Goal: Task Accomplishment & Management: Complete application form

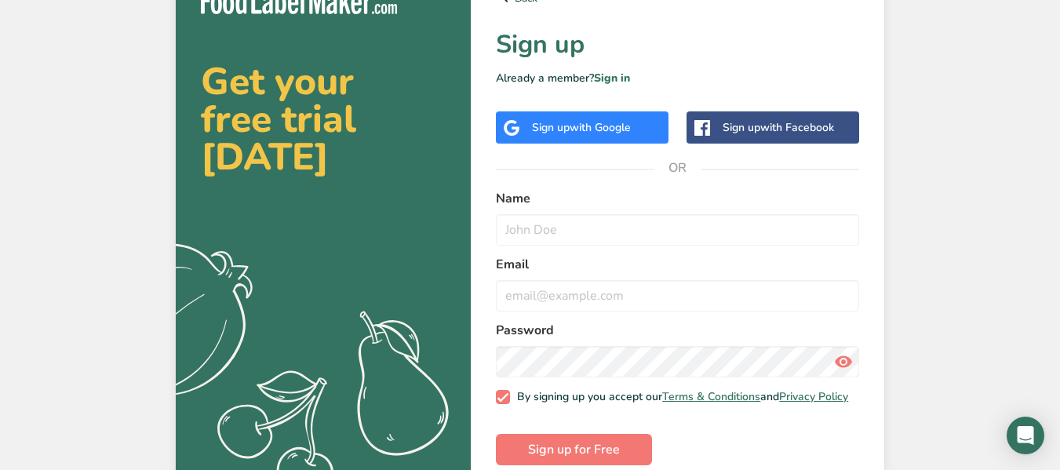
scroll to position [57, 0]
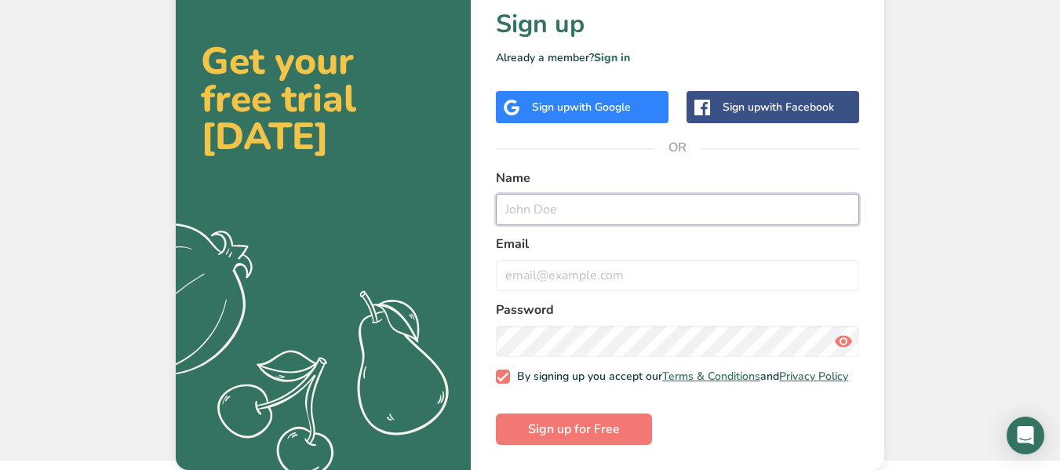
click at [580, 200] on input "text" at bounding box center [677, 209] width 363 height 31
type input "Nicole Wright"
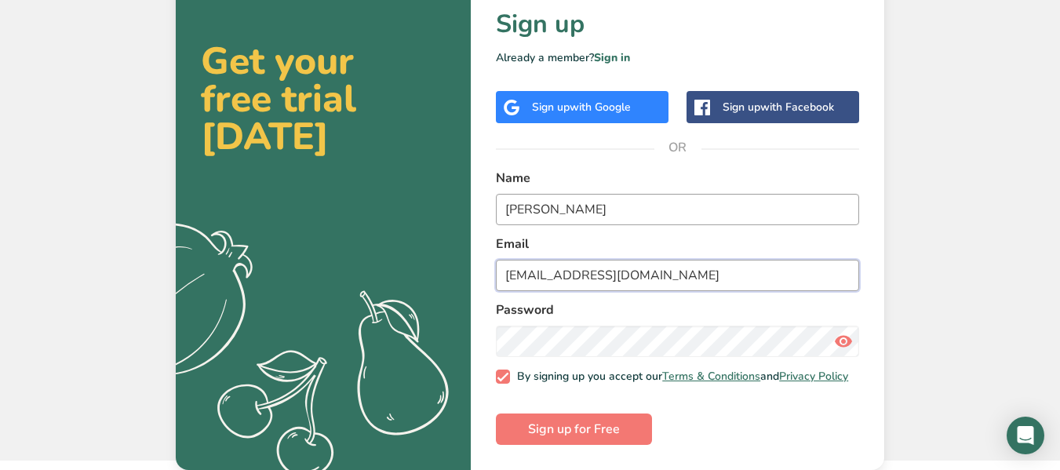
type input "chipititofoods@gmail.com"
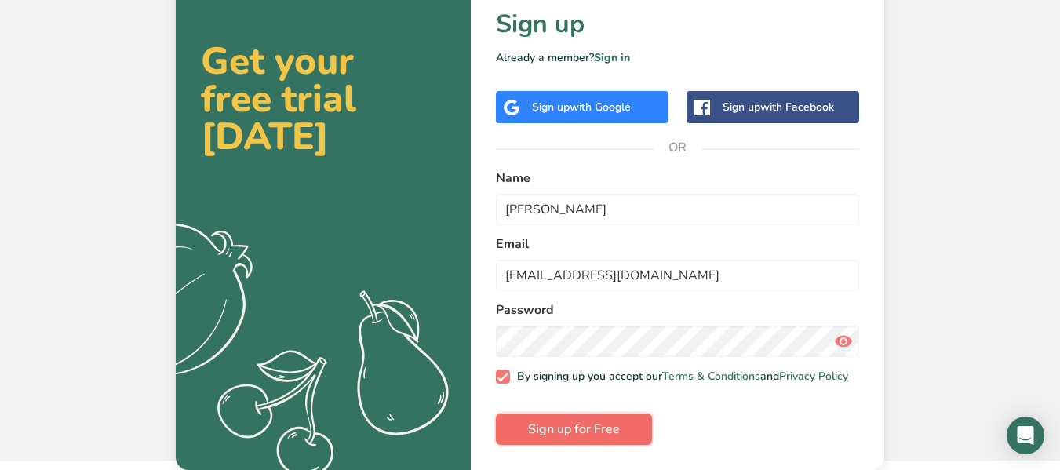
click at [589, 430] on span "Sign up for Free" at bounding box center [574, 429] width 92 height 19
click at [574, 433] on span "Sign up for Free" at bounding box center [574, 429] width 92 height 19
click at [597, 100] on span "with Google" at bounding box center [600, 107] width 61 height 15
